Goal: Book appointment/travel/reservation

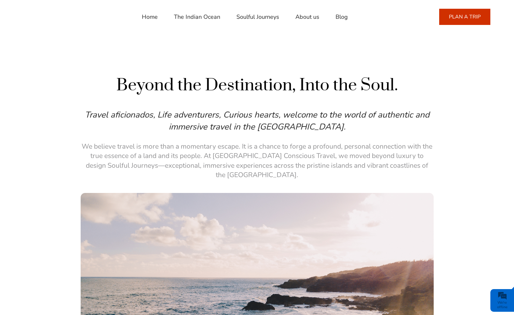
click at [462, 20] on link "PLAN A TRIP" at bounding box center [464, 17] width 51 height 16
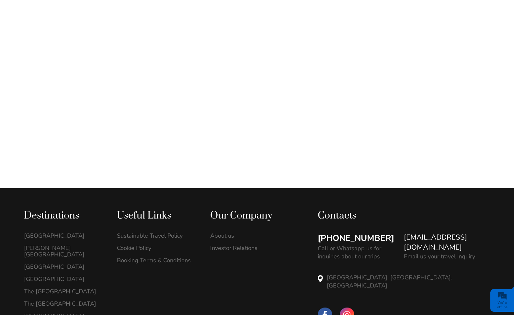
scroll to position [321, 0]
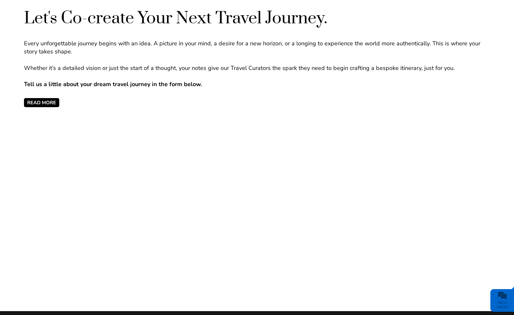
click at [57, 101] on span "READ MORE" at bounding box center [41, 102] width 35 height 9
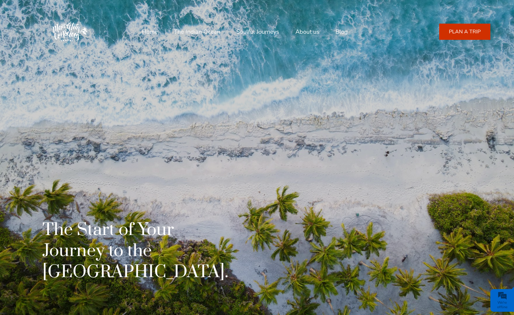
scroll to position [0, 0]
click at [153, 29] on link "Home" at bounding box center [150, 32] width 16 height 16
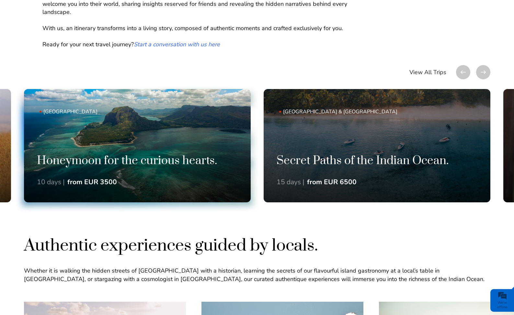
scroll to position [467, 0]
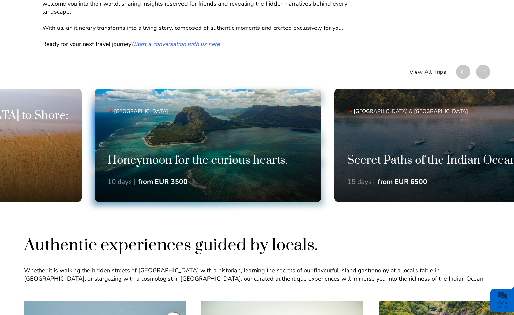
drag, startPoint x: 56, startPoint y: 141, endPoint x: 198, endPoint y: 114, distance: 145.0
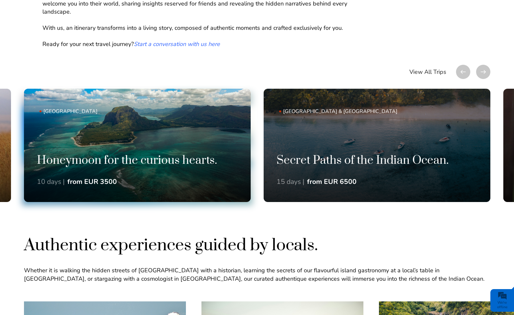
drag, startPoint x: 198, startPoint y: 114, endPoint x: 416, endPoint y: 113, distance: 217.7
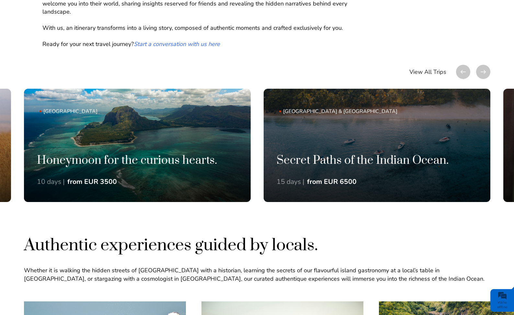
drag, startPoint x: 189, startPoint y: 147, endPoint x: 539, endPoint y: 161, distance: 350.8
click at [463, 70] on div at bounding box center [463, 72] width 14 height 14
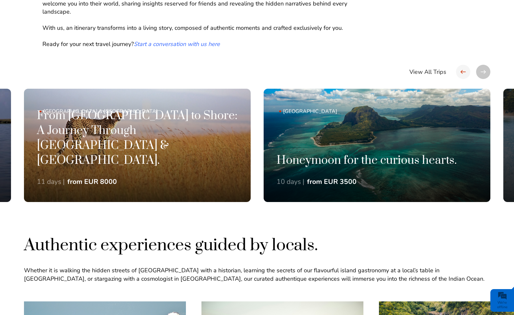
click at [463, 70] on div at bounding box center [463, 72] width 14 height 14
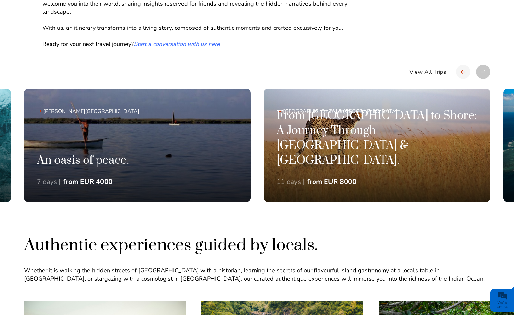
click at [463, 70] on div at bounding box center [463, 72] width 14 height 14
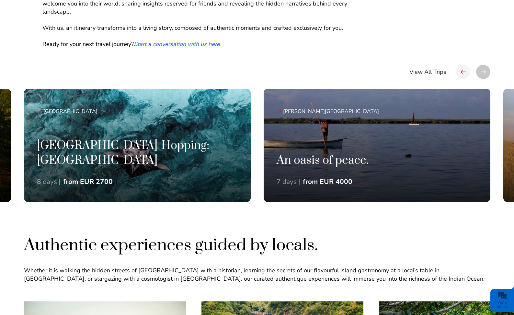
click at [463, 70] on div at bounding box center [463, 72] width 14 height 14
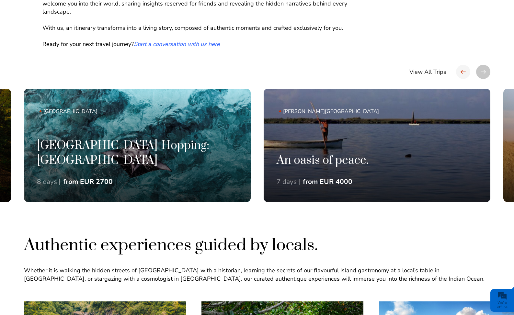
scroll to position [0, 0]
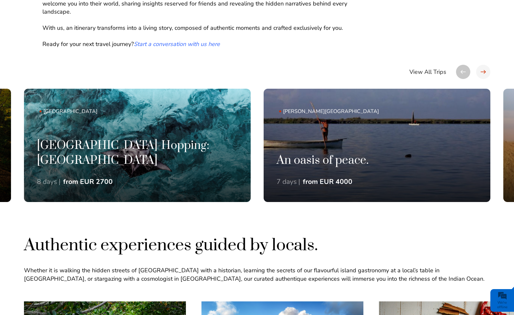
click at [485, 69] on div at bounding box center [483, 72] width 14 height 14
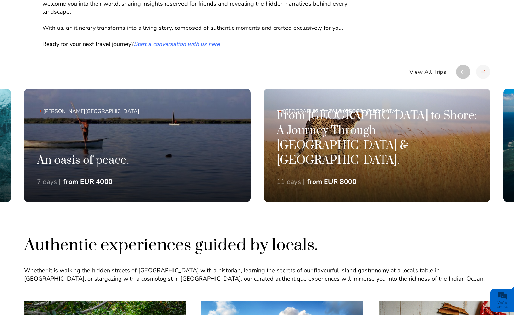
click at [485, 69] on div at bounding box center [483, 72] width 14 height 14
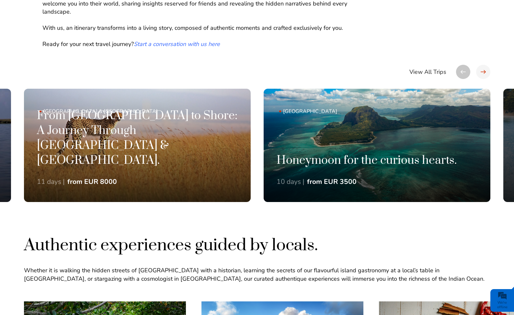
click at [485, 69] on div at bounding box center [483, 72] width 14 height 14
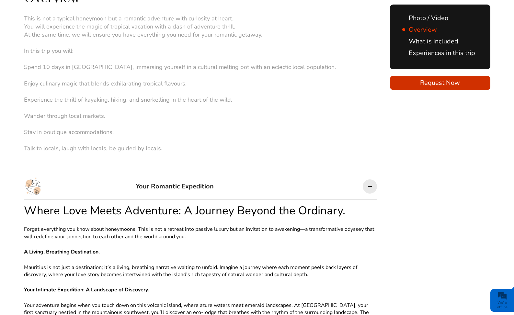
scroll to position [301, 0]
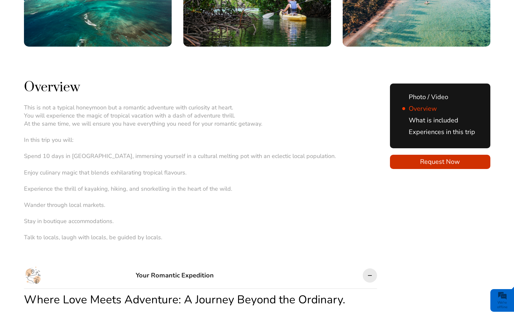
click at [421, 93] on link "Photo / Video" at bounding box center [425, 97] width 46 height 9
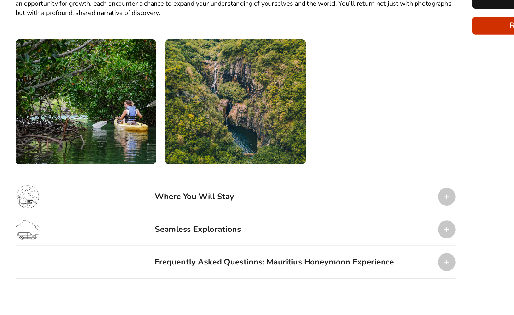
scroll to position [1025, 0]
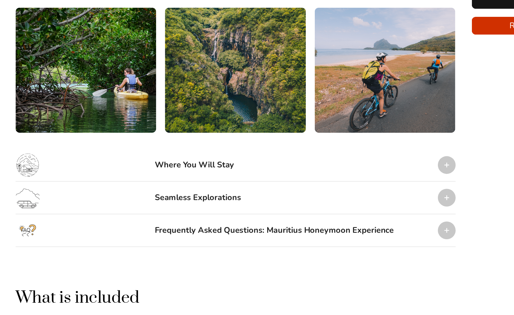
click at [151, 185] on div "Where You Will Stay" at bounding box center [168, 194] width 64 height 19
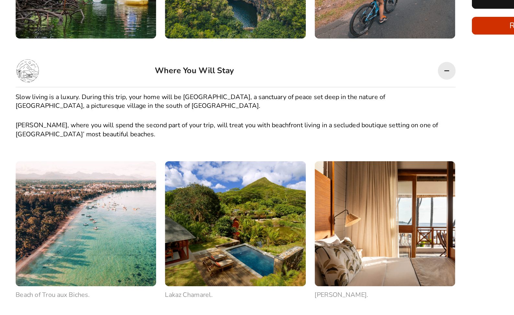
scroll to position [1107, 0]
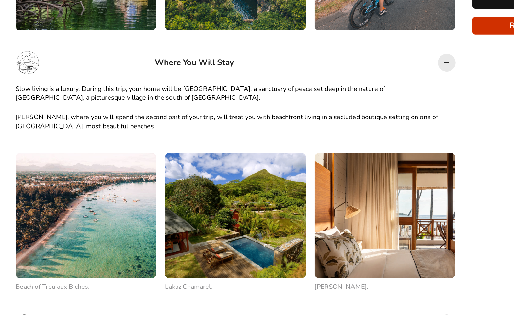
click at [152, 130] on p "Slow living is a luxury. During this trip, your home will be Lakaz Chamarel, a …" at bounding box center [200, 137] width 353 height 15
click at [172, 130] on p "Slow living is a luxury. During this trip, your home will be Lakaz Chamarel, a …" at bounding box center [200, 137] width 353 height 15
click at [180, 130] on p "Slow living is a luxury. During this trip, your home will be Lakaz Chamarel, a …" at bounding box center [200, 137] width 353 height 15
click at [182, 130] on p "Slow living is a luxury. During this trip, your home will be Lakaz Chamarel, a …" at bounding box center [200, 137] width 353 height 15
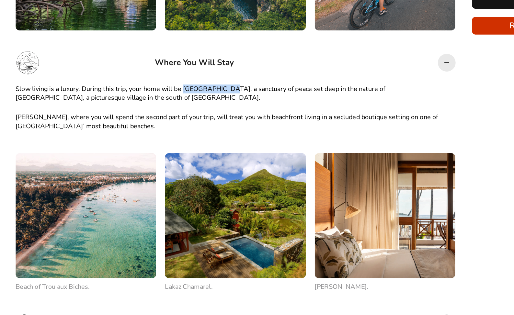
click at [182, 130] on p "Slow living is a luxury. During this trip, your home will be Lakaz Chamarel, a …" at bounding box center [200, 137] width 353 height 15
copy p "Lakaz Chamarel"
drag, startPoint x: 14, startPoint y: 69, endPoint x: 50, endPoint y: 70, distance: 36.0
click at [50, 153] on p "Constance Sakoa, where you will spend the second part of your trip, will treat …" at bounding box center [200, 160] width 353 height 15
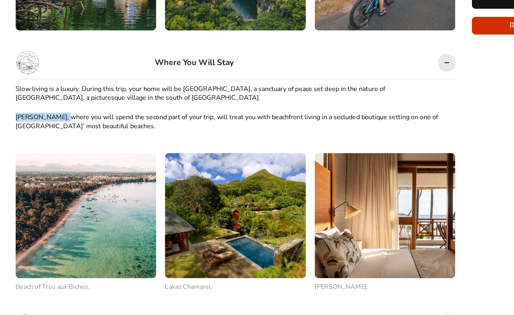
drag, startPoint x: 51, startPoint y: 70, endPoint x: 13, endPoint y: 69, distance: 38.2
click at [24, 153] on p "Constance Sakoa, where you will spend the second part of your trip, will treat …" at bounding box center [200, 160] width 353 height 15
copy p "Constance Sakoa"
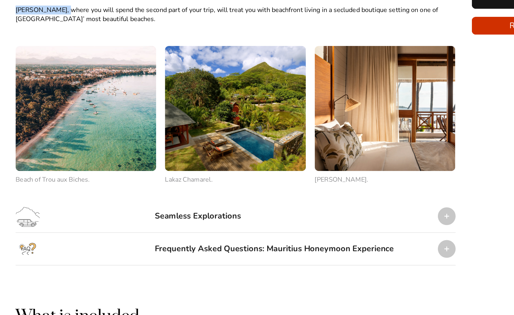
scroll to position [1213, 0]
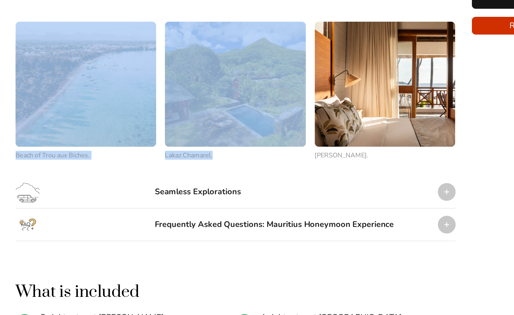
drag, startPoint x: 132, startPoint y: 98, endPoint x: 169, endPoint y: 98, distance: 37.3
click at [169, 98] on div "Beach of Trou aux Biches. Lakaz Chamarel. Constance Sakoa." at bounding box center [200, 135] width 353 height 111
click at [169, 183] on span "Lakaz Chamarel." at bounding box center [163, 186] width 38 height 7
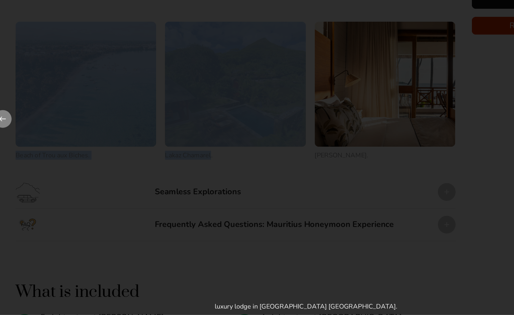
click at [158, 119] on div at bounding box center [257, 157] width 514 height 315
click at [241, 104] on div at bounding box center [257, 157] width 514 height 315
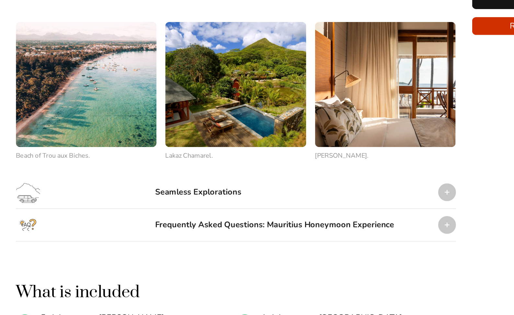
click at [231, 203] on div "Seamless Explorations" at bounding box center [200, 216] width 353 height 26
